Goal: Information Seeking & Learning: Learn about a topic

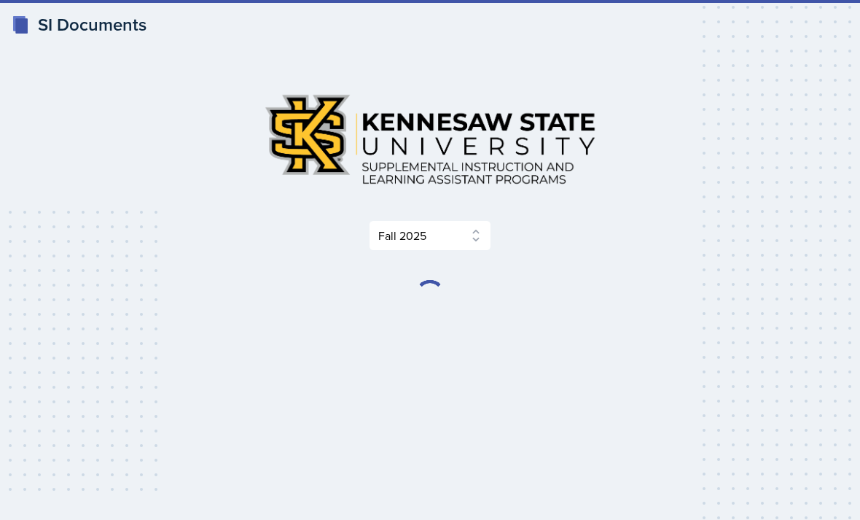
select select "2bed604d-1099-4043-b1bc-2365e8740244"
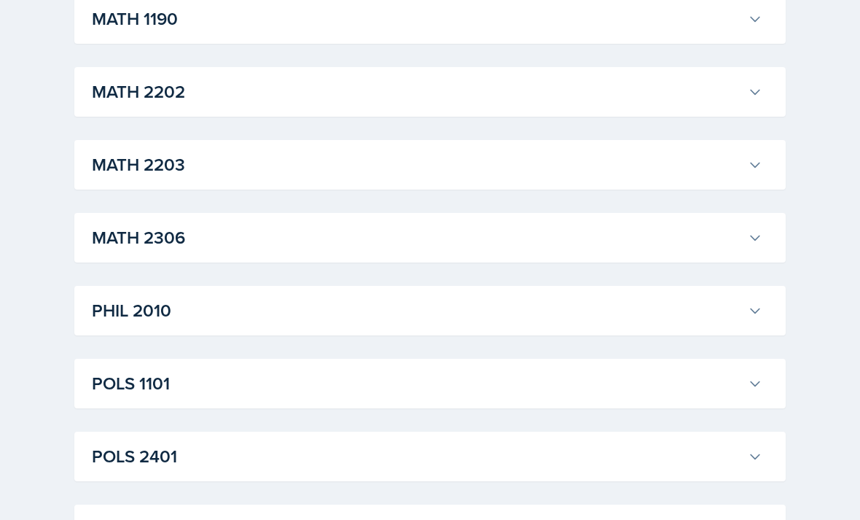
scroll to position [1674, 0]
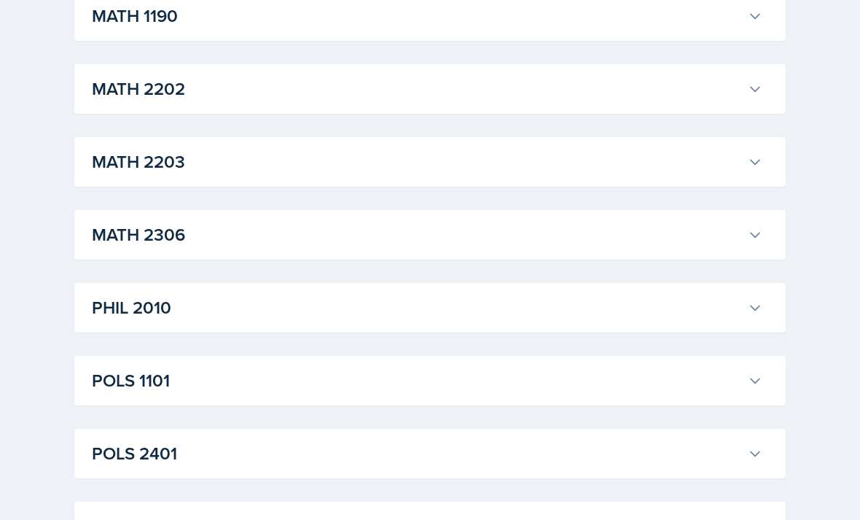
click at [732, 219] on button "MATH 2306" at bounding box center [427, 235] width 676 height 32
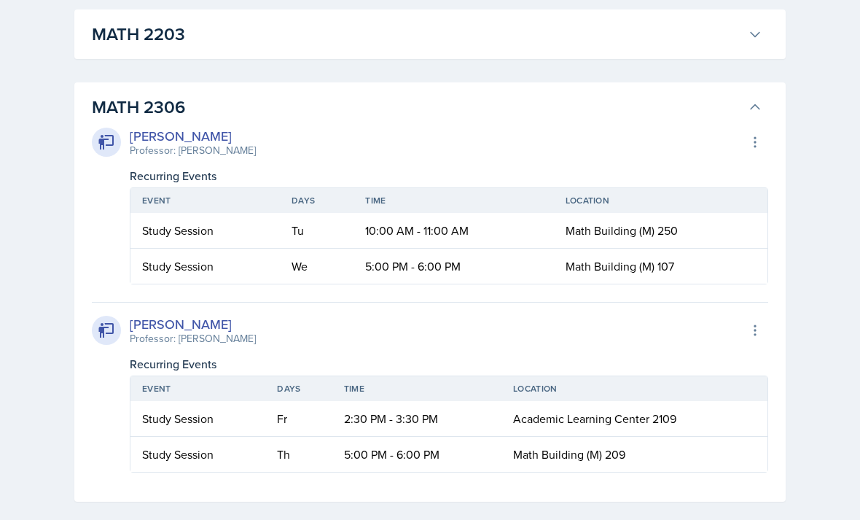
scroll to position [1801, 0]
click at [725, 225] on td "Math Building (M) 250" at bounding box center [661, 231] width 214 height 36
click at [98, 151] on div at bounding box center [106, 142] width 29 height 29
click at [153, 139] on div "[PERSON_NAME]" at bounding box center [193, 136] width 126 height 20
click at [757, 100] on icon at bounding box center [755, 107] width 15 height 15
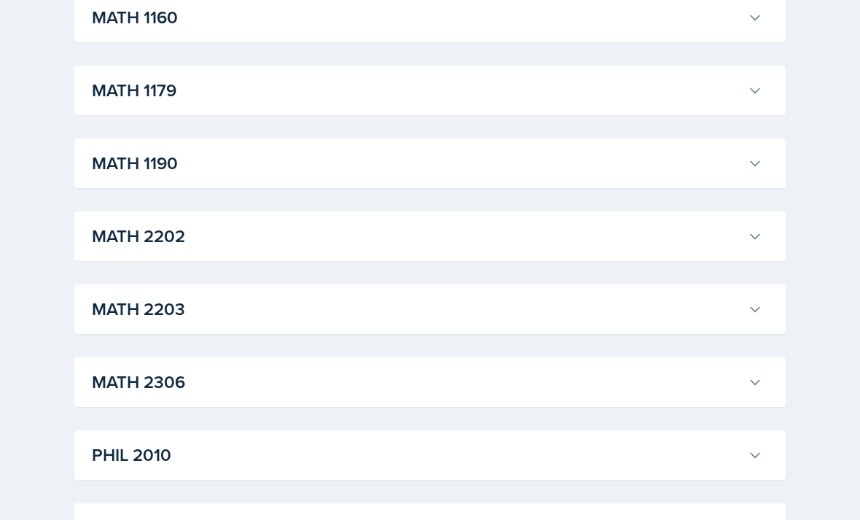
scroll to position [1525, 0]
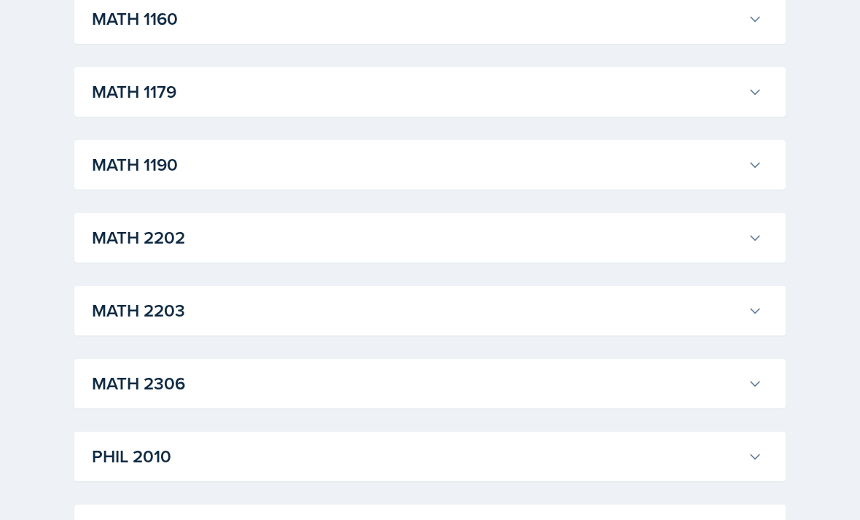
click at [674, 372] on h3 "MATH 2306" at bounding box center [417, 383] width 650 height 26
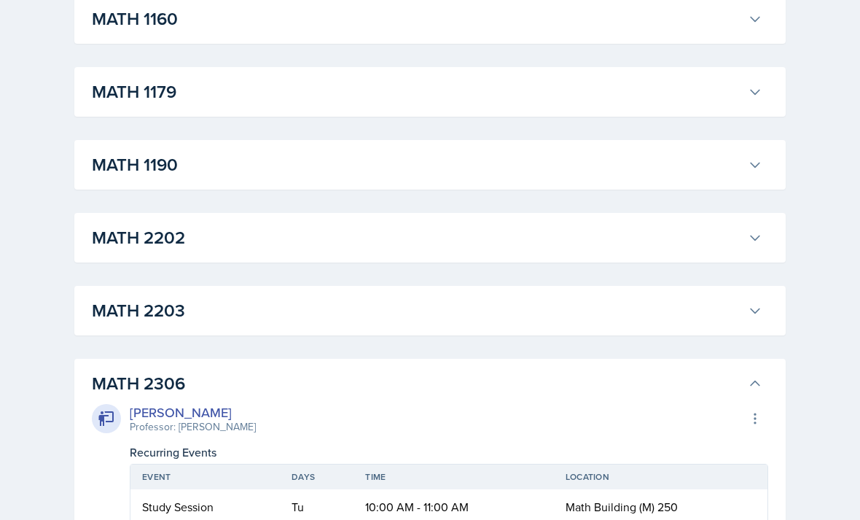
click at [674, 383] on h3 "MATH 2306" at bounding box center [417, 383] width 650 height 26
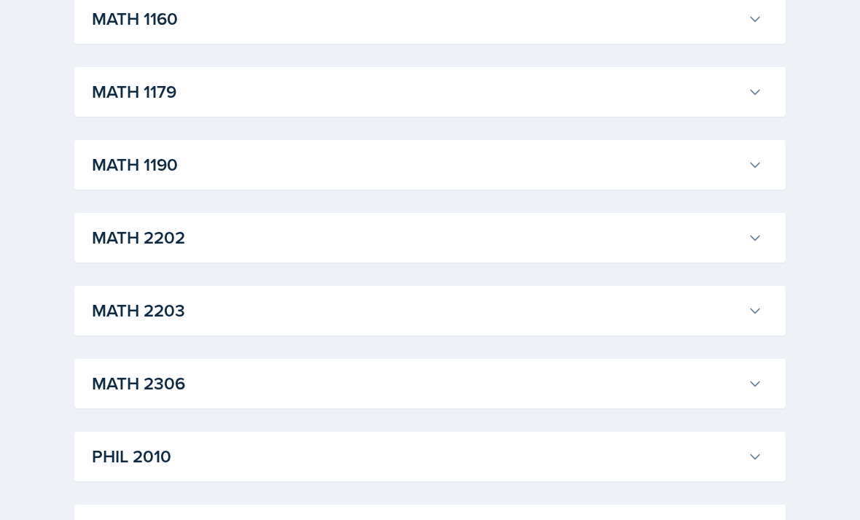
click at [691, 320] on h3 "MATH 2203" at bounding box center [417, 310] width 650 height 26
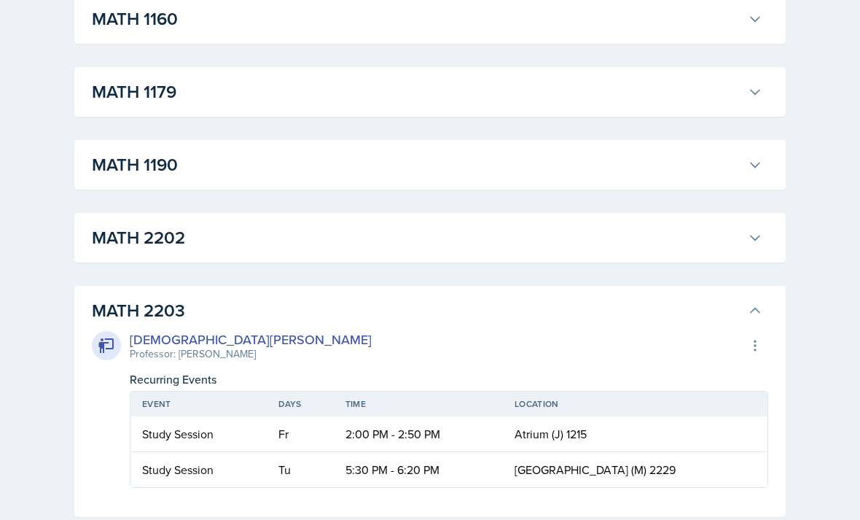
click at [695, 305] on h3 "MATH 2203" at bounding box center [417, 310] width 650 height 26
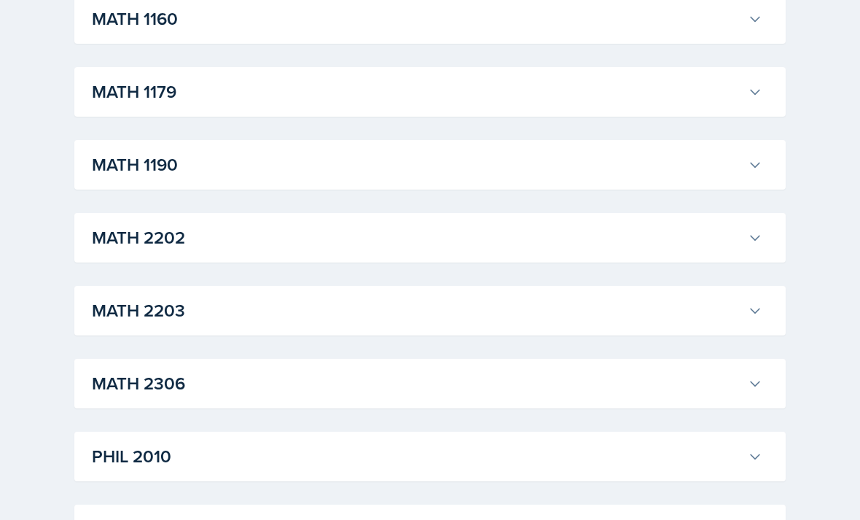
click at [734, 222] on button "MATH 2202" at bounding box center [427, 238] width 676 height 32
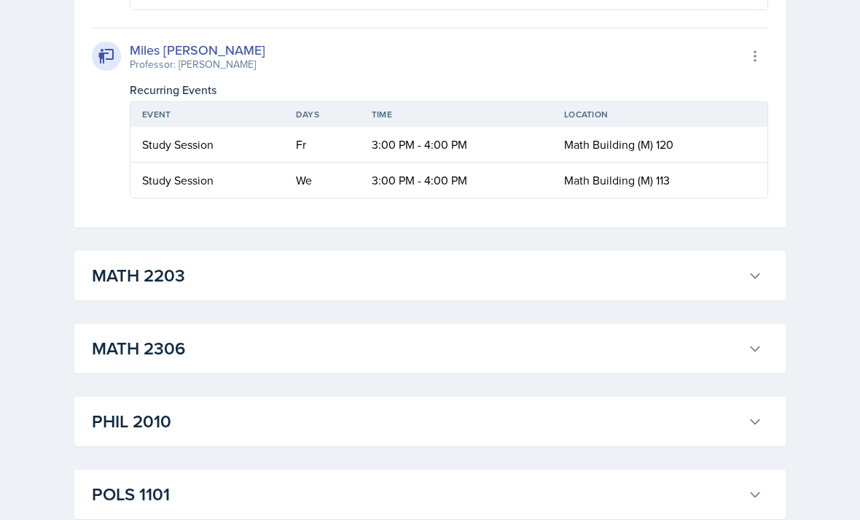
click at [701, 273] on h3 "MATH 2203" at bounding box center [417, 276] width 650 height 26
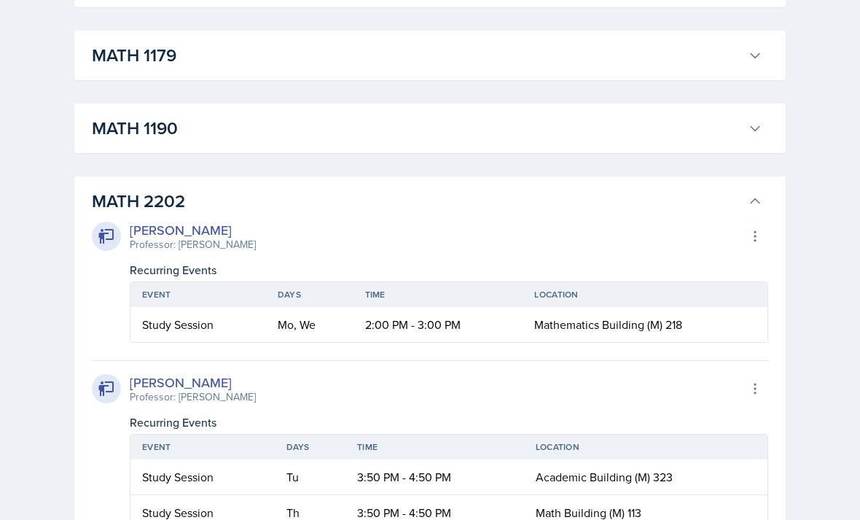
click at [715, 197] on h3 "MATH 2202" at bounding box center [417, 202] width 650 height 26
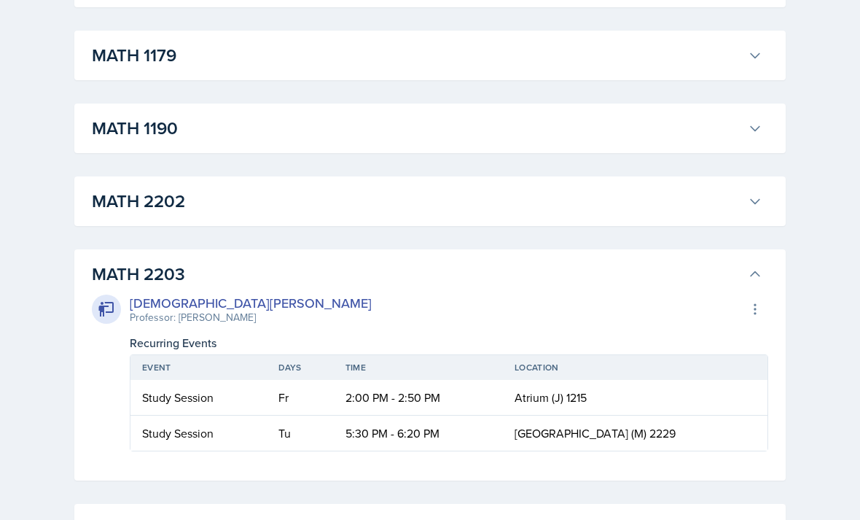
click at [691, 285] on h3 "MATH 2203" at bounding box center [417, 274] width 650 height 26
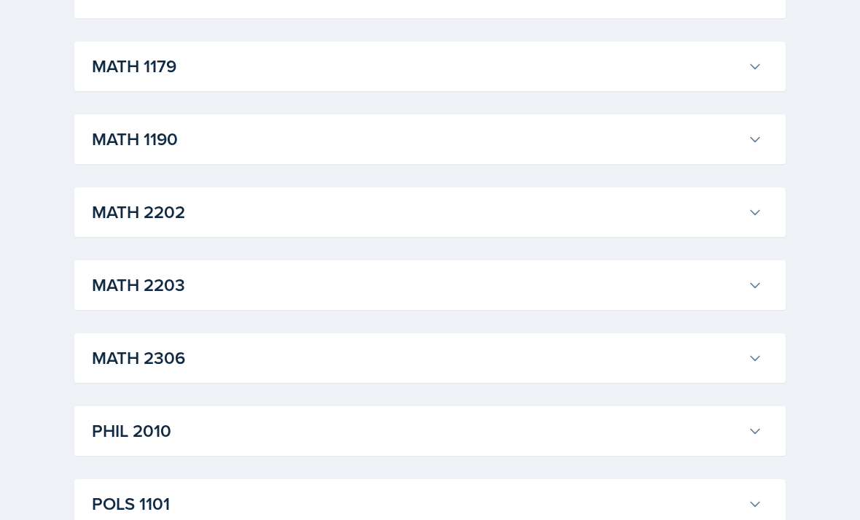
scroll to position [1542, 0]
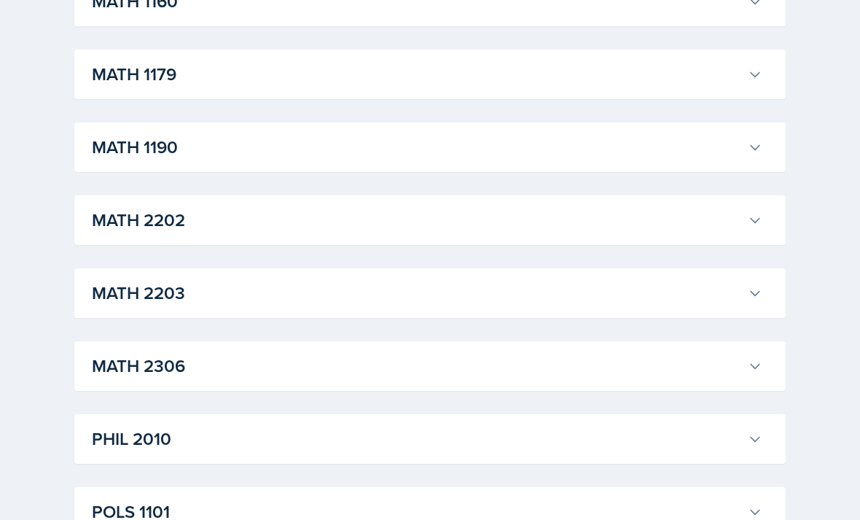
click at [762, 146] on icon at bounding box center [755, 147] width 15 height 15
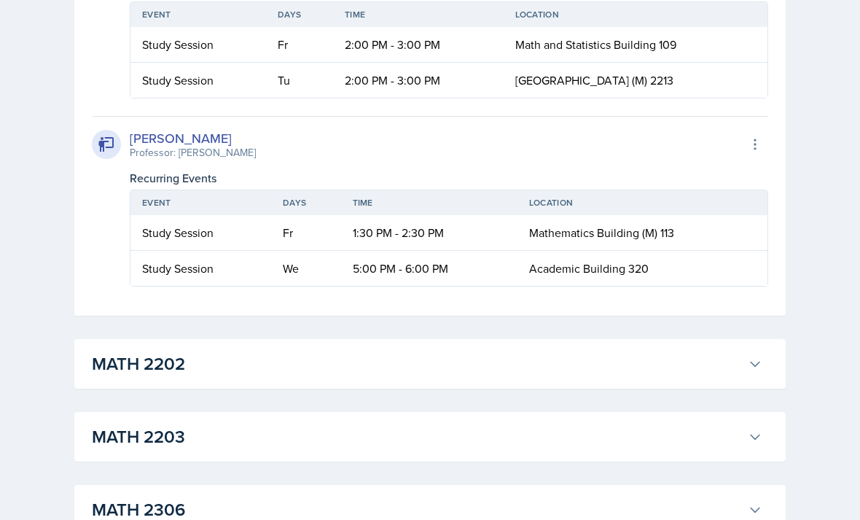
scroll to position [3462, 0]
